Goal: Task Accomplishment & Management: Manage account settings

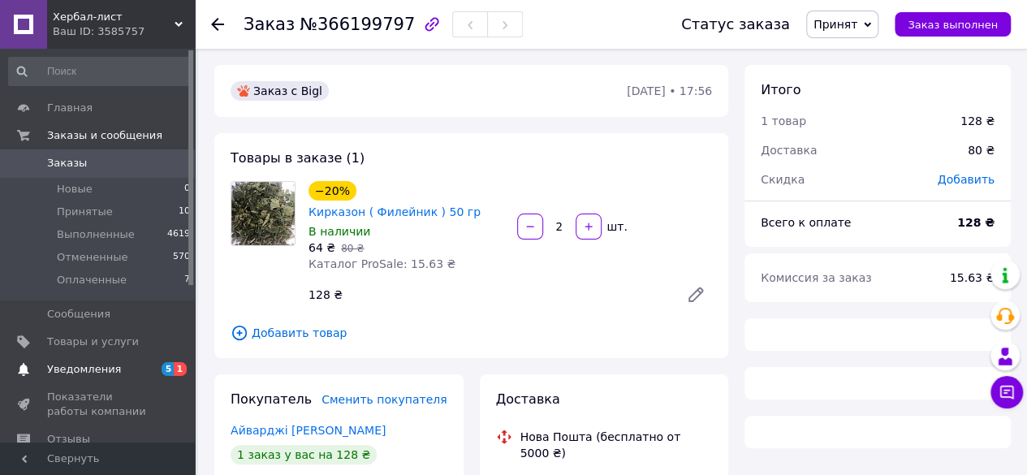
click at [114, 365] on span "Уведомления" at bounding box center [98, 369] width 103 height 15
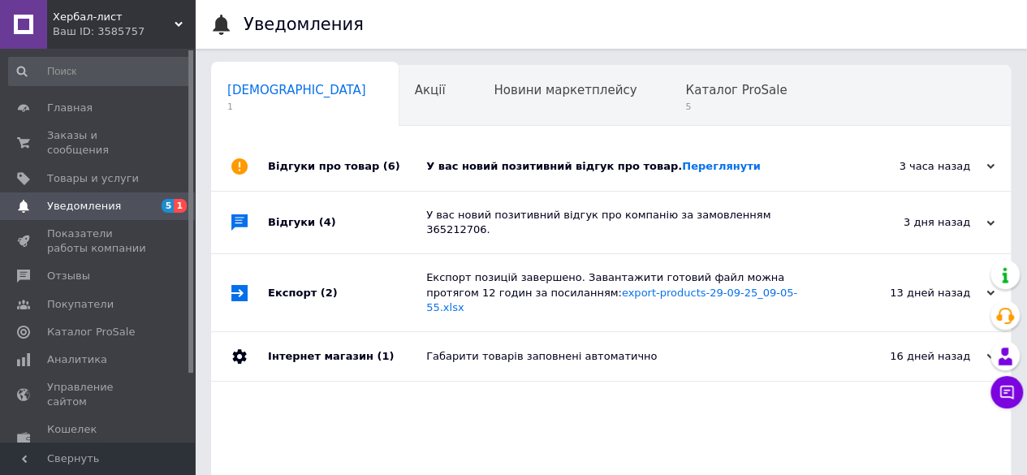
scroll to position [0, 5]
click at [682, 166] on link "Переглянути" at bounding box center [721, 166] width 79 height 12
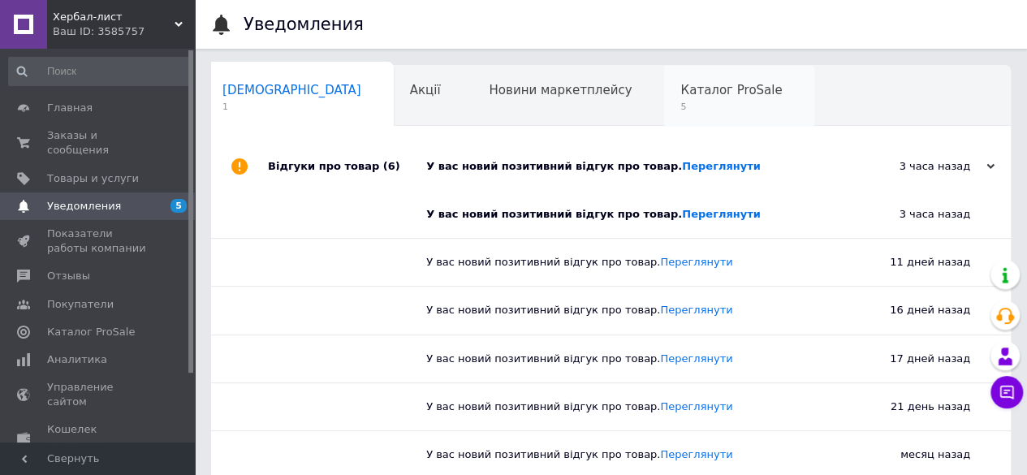
click at [664, 90] on div "Каталог ProSale 5" at bounding box center [739, 97] width 150 height 62
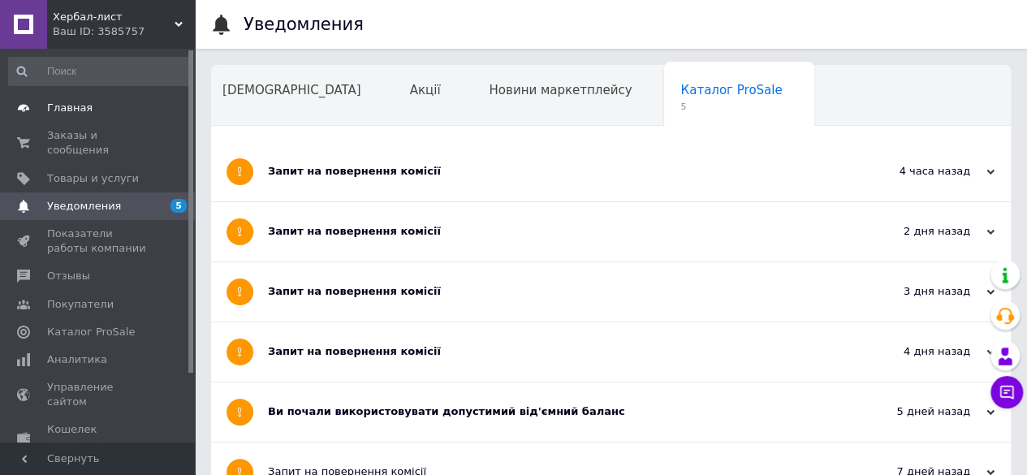
click at [84, 110] on span "Главная" at bounding box center [69, 108] width 45 height 15
